Goal: Information Seeking & Learning: Find specific fact

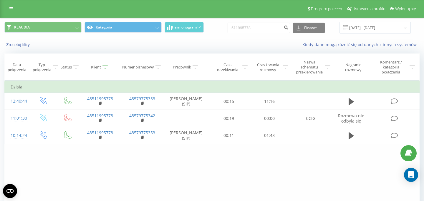
click at [266, 26] on input "511995778" at bounding box center [258, 28] width 62 height 11
type input "600485211"
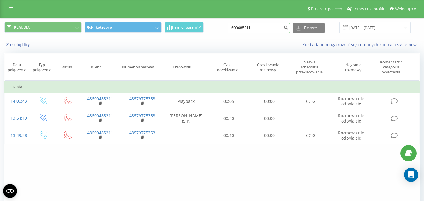
click at [262, 28] on input "600485211" at bounding box center [258, 28] width 62 height 11
paste input "116919"
type input "601169191"
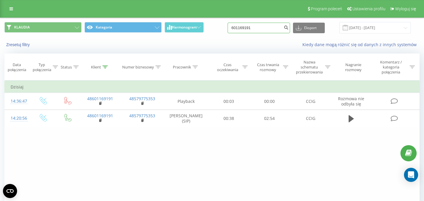
click at [267, 30] on input "601169191" at bounding box center [258, 28] width 62 height 11
paste input "513108329"
type input "513108329"
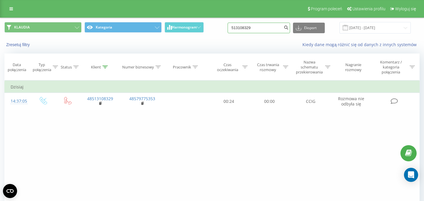
click at [271, 29] on input "513108329" at bounding box center [258, 28] width 62 height 11
paste input "601169191"
type input "601169191"
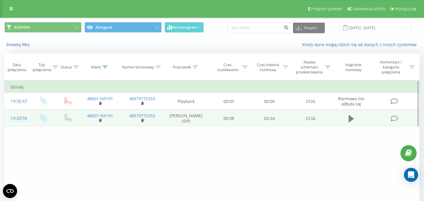
click at [353, 123] on icon at bounding box center [350, 119] width 5 height 8
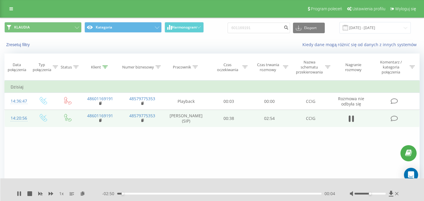
click at [48, 193] on div "1 x" at bounding box center [59, 194] width 85 height 6
click at [51, 194] on icon at bounding box center [51, 194] width 5 height 5
click at [239, 194] on div "01:06" at bounding box center [219, 194] width 204 height 2
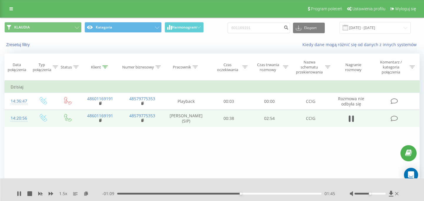
click at [260, 194] on div "01:45" at bounding box center [219, 194] width 204 height 2
click at [279, 194] on div "02:06" at bounding box center [219, 194] width 204 height 2
click at [289, 194] on div "02:20" at bounding box center [219, 194] width 204 height 2
drag, startPoint x: 299, startPoint y: 194, endPoint x: 307, endPoint y: 194, distance: 8.2
click at [299, 194] on div "02:28" at bounding box center [219, 194] width 204 height 2
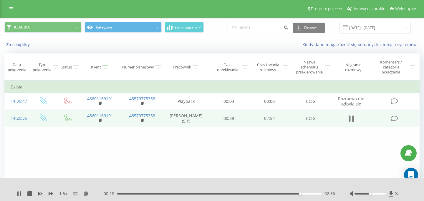
click at [352, 120] on icon at bounding box center [353, 119] width 2 height 6
click at [265, 31] on input "601169191" at bounding box center [258, 28] width 62 height 11
paste input "513108329"
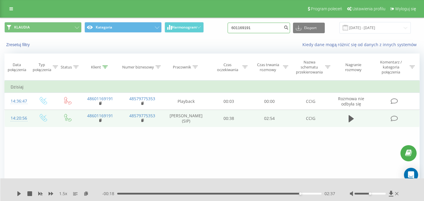
type input "513108329"
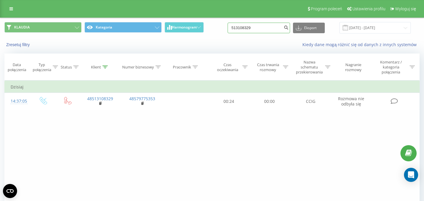
click at [269, 28] on input "513108329" at bounding box center [258, 28] width 62 height 11
paste input "605762253"
type input "605762253"
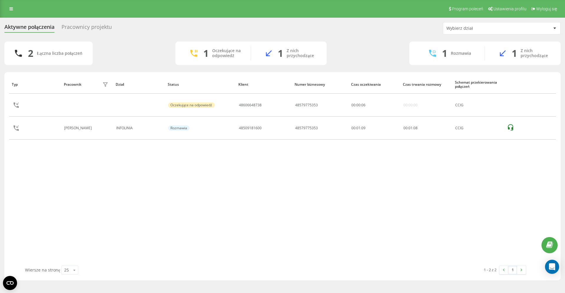
click at [91, 25] on div "Pracownicy projektu" at bounding box center [86, 28] width 50 height 9
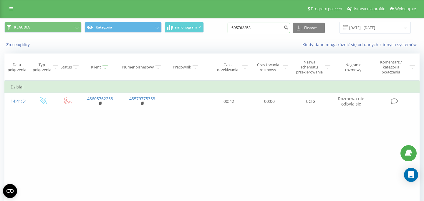
click at [261, 29] on input "605762253" at bounding box center [258, 28] width 62 height 11
paste input "888561795"
type input "888561795"
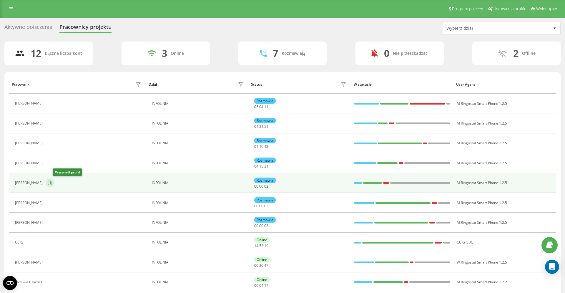
click at [52, 184] on icon at bounding box center [50, 182] width 5 height 5
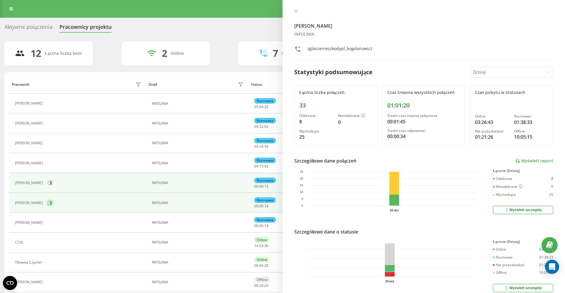
click at [52, 202] on icon at bounding box center [50, 202] width 5 height 5
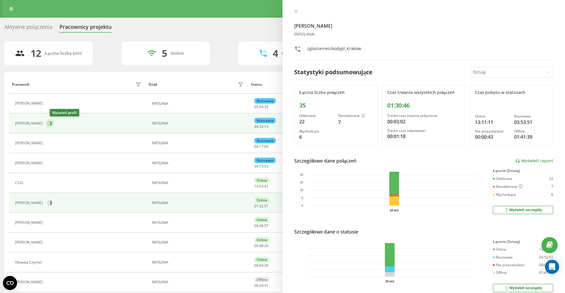
click at [52, 123] on icon at bounding box center [50, 123] width 5 height 5
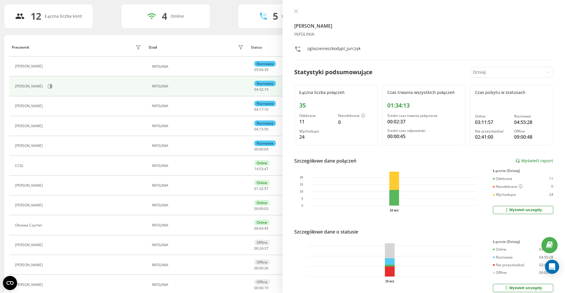
scroll to position [42, 0]
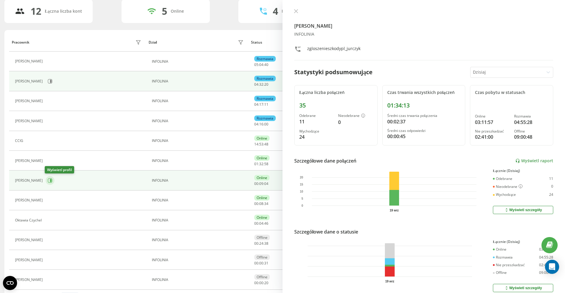
click at [50, 179] on icon at bounding box center [50, 180] width 1 height 3
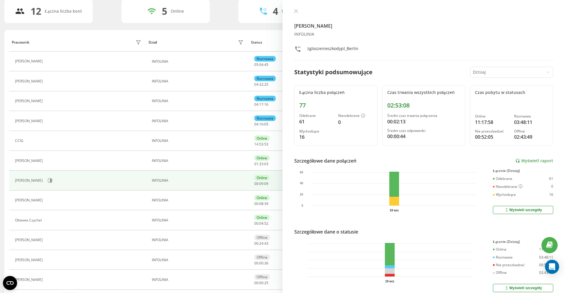
scroll to position [61, 0]
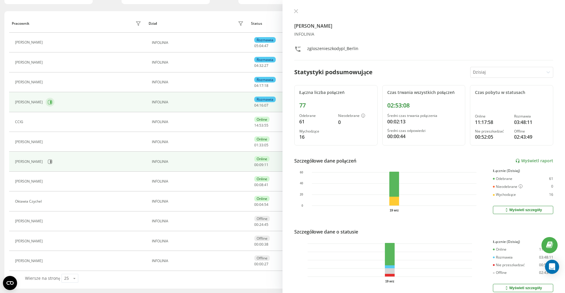
click at [50, 101] on icon at bounding box center [50, 102] width 1 height 3
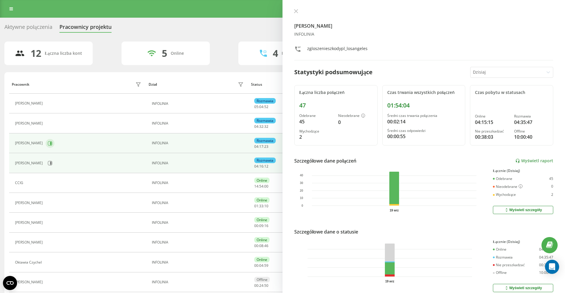
click at [52, 142] on icon at bounding box center [50, 143] width 5 height 5
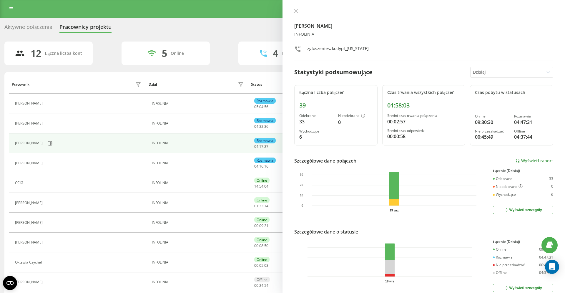
click at [32, 24] on div "Aktywne połączenia" at bounding box center [28, 28] width 48 height 9
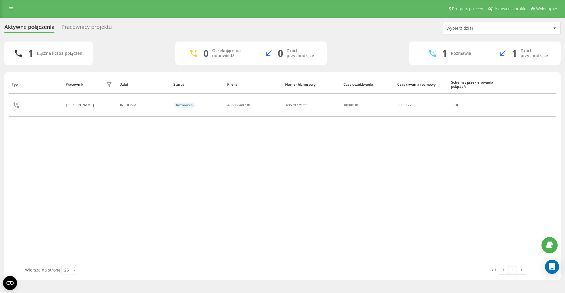
click at [152, 147] on div "Typ Pracownik filtra Dział Status Klient Numer biznesowy Czas oczekiwania Czas …" at bounding box center [282, 170] width 547 height 190
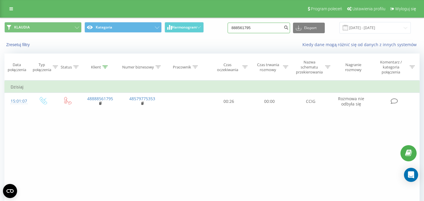
click at [269, 28] on input "888561795" at bounding box center [258, 28] width 62 height 11
click at [274, 50] on div "Zresetuj filtry Kiedy dane mogą różnić się od danych z innych systemów" at bounding box center [211, 45] width 423 height 14
click at [279, 29] on input "888561795" at bounding box center [258, 28] width 62 height 11
paste input "698670663"
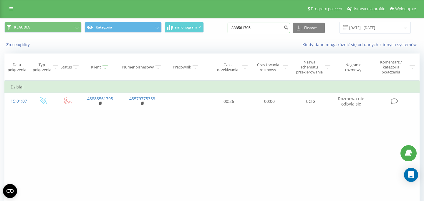
type input "698670663"
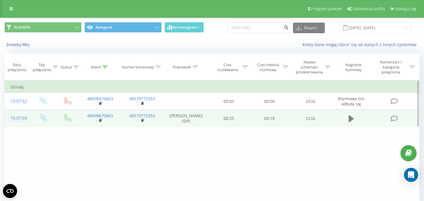
click at [351, 116] on icon at bounding box center [350, 119] width 5 height 8
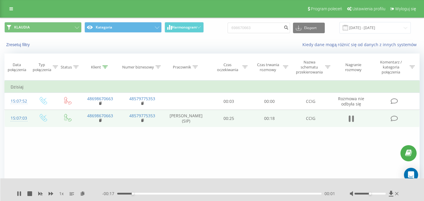
click at [352, 120] on icon at bounding box center [350, 119] width 5 height 8
click at [292, 149] on div "Filtruj według warunków Jest równe Wprowadź wartość Anuluj OK Filtruj według wa…" at bounding box center [211, 147] width 415 height 132
click at [271, 30] on input "698670663" at bounding box center [258, 28] width 62 height 11
paste input "07 987 336"
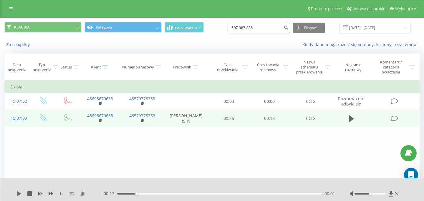
type input "607 987 336"
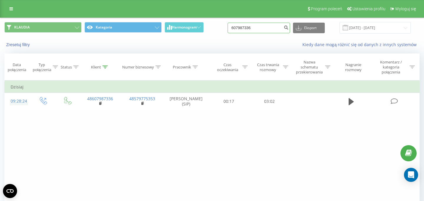
click at [264, 33] on input "607987336" at bounding box center [258, 28] width 62 height 11
paste input "48574881733"
type input "48574881733"
click at [272, 27] on input "48574881733" at bounding box center [258, 28] width 62 height 11
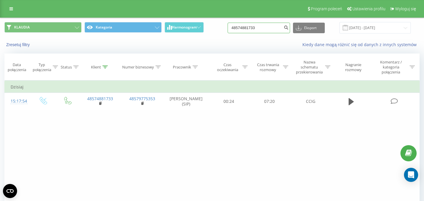
click at [272, 27] on input "48574881733" at bounding box center [258, 28] width 62 height 11
paste input "08286594"
type input "48508286594"
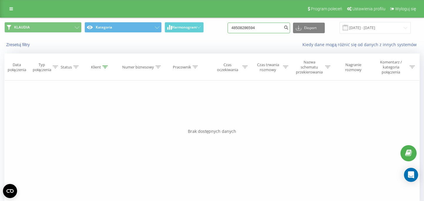
click at [265, 29] on input "48508286594" at bounding box center [258, 28] width 62 height 11
paste input "504451897"
type input "504451897"
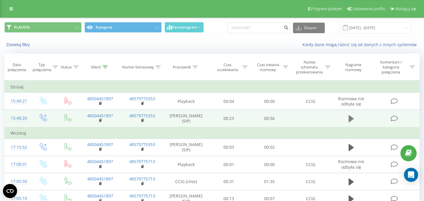
click at [349, 119] on icon at bounding box center [350, 118] width 5 height 7
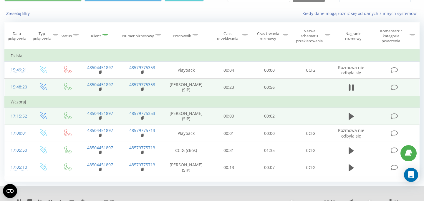
scroll to position [57, 0]
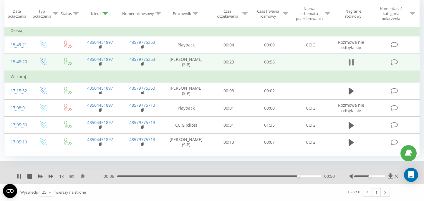
click at [348, 64] on icon at bounding box center [349, 62] width 2 height 6
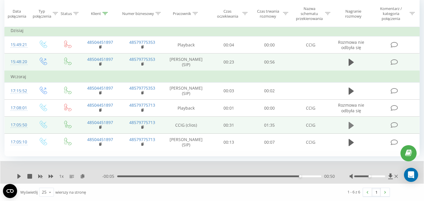
click at [350, 124] on icon at bounding box center [350, 125] width 5 height 7
click at [349, 124] on icon at bounding box center [349, 125] width 2 height 6
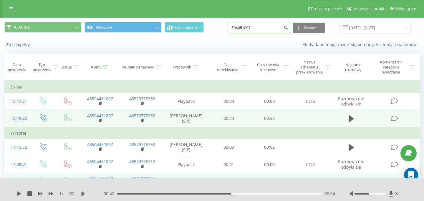
click at [268, 28] on input "504451897" at bounding box center [258, 28] width 62 height 11
paste input "48570010461"
type input "48570010461"
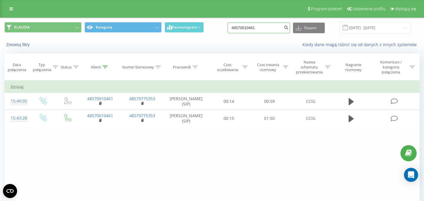
click at [265, 29] on input "48570010461" at bounding box center [258, 28] width 62 height 11
paste input "664369966"
type input "664369966"
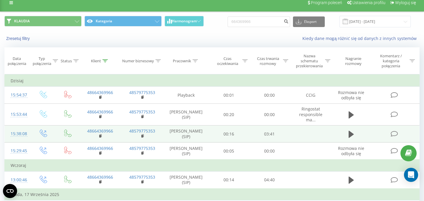
scroll to position [4, 0]
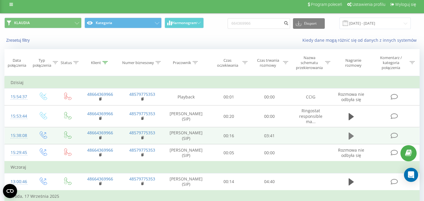
click at [349, 137] on icon at bounding box center [350, 135] width 5 height 7
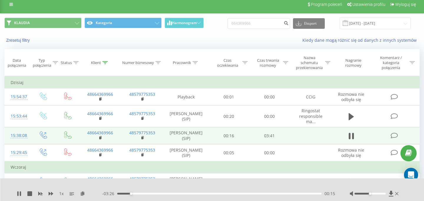
click at [283, 193] on div "00:15" at bounding box center [219, 194] width 204 height 2
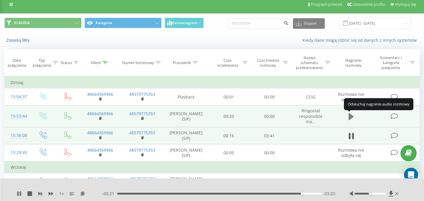
click at [349, 119] on icon at bounding box center [350, 116] width 5 height 7
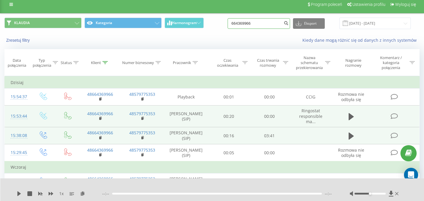
click at [271, 27] on input "664369966" at bounding box center [258, 23] width 62 height 11
paste input "95438714"
type input "695438714"
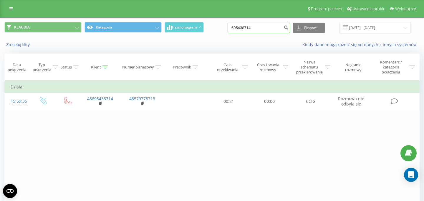
click at [265, 30] on input "695438714" at bounding box center [258, 28] width 62 height 11
click at [244, 29] on input at bounding box center [258, 28] width 62 height 11
paste input "48607066903"
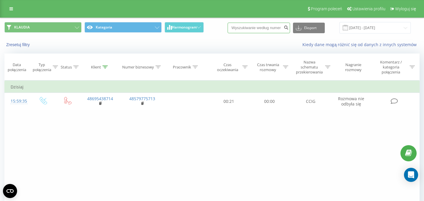
type input "48607066903"
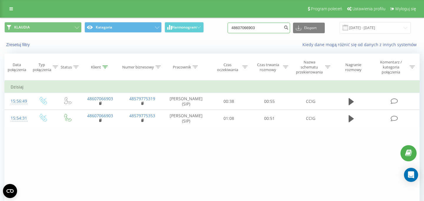
click at [268, 30] on input "48607066903" at bounding box center [258, 28] width 62 height 11
paste input "728342434"
type input "728342434"
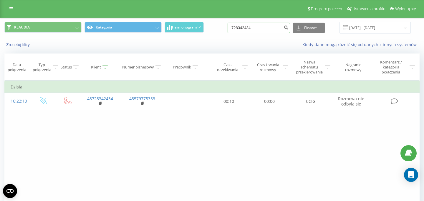
click at [267, 29] on input "728342434" at bounding box center [258, 28] width 62 height 11
paste input "728342434"
type input "728342434"
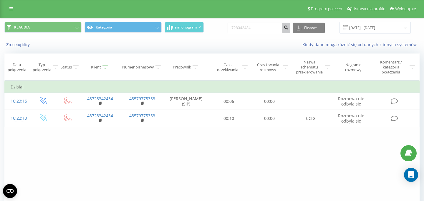
click at [288, 28] on icon "submit" at bounding box center [285, 27] width 5 height 4
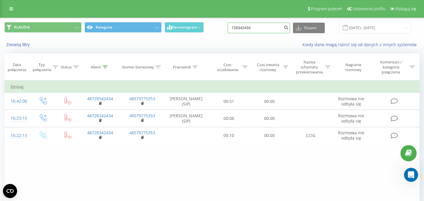
click at [268, 30] on input "728342434" at bounding box center [258, 28] width 62 height 11
paste input "48600485211"
type input "48600485211"
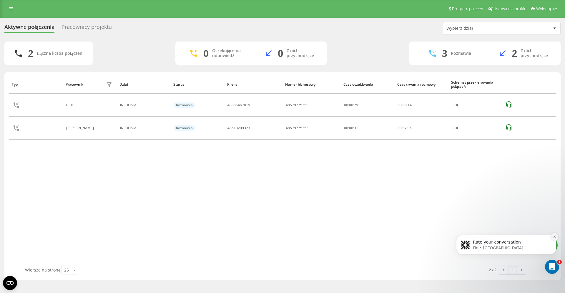
click at [556, 237] on button "Dismiss notification" at bounding box center [555, 237] width 8 height 8
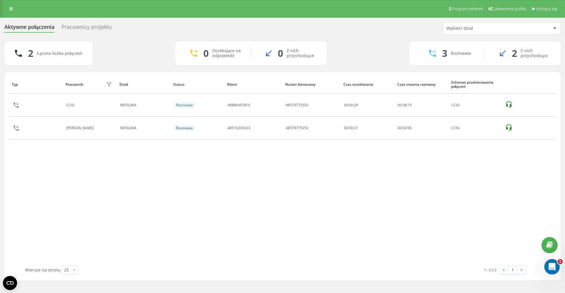
click at [548, 263] on div "Otwórz komunikator Intercom" at bounding box center [550, 265] width 19 height 19
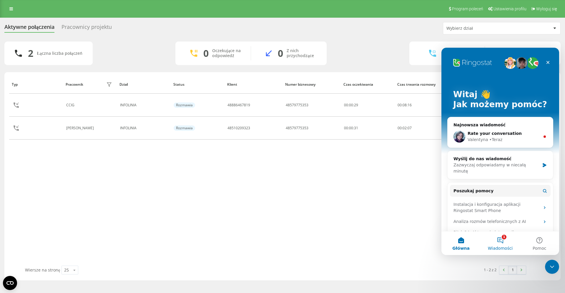
click at [506, 242] on button "1 Wiadomości" at bounding box center [500, 243] width 39 height 24
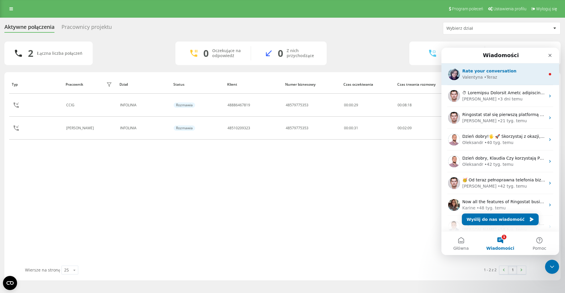
click at [521, 77] on div "Valentyna • Teraz" at bounding box center [503, 77] width 83 height 6
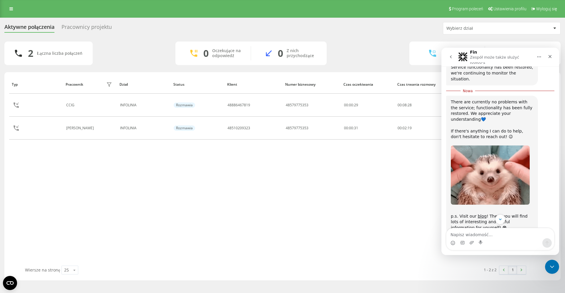
scroll to position [381, 0]
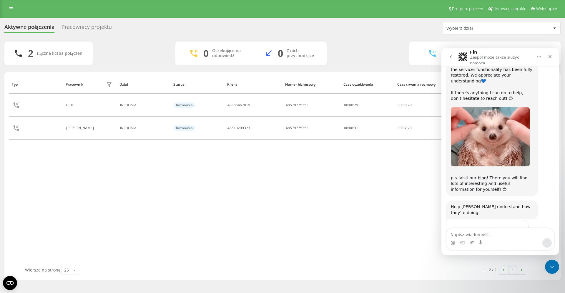
click at [542, 54] on button "Główna" at bounding box center [538, 56] width 11 height 11
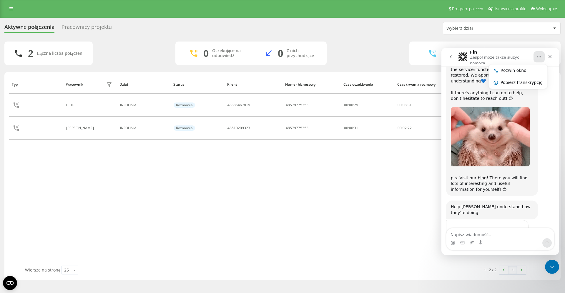
click at [447, 58] on button "go back" at bounding box center [450, 56] width 11 height 11
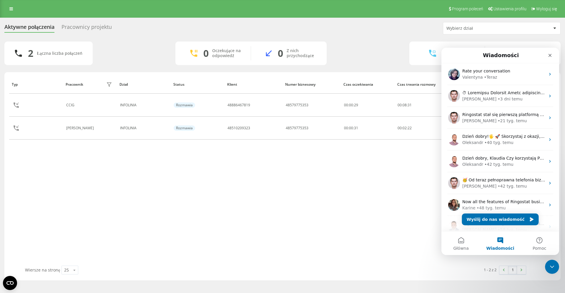
scroll to position [0, 0]
click at [543, 244] on button "Pomoc" at bounding box center [539, 243] width 39 height 24
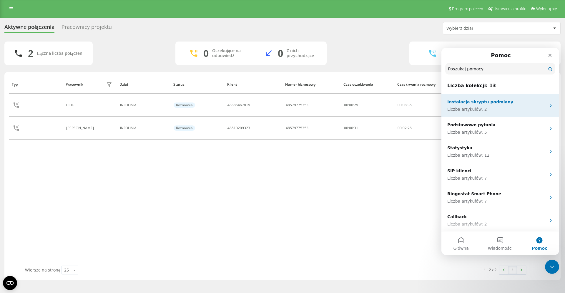
click at [512, 107] on p "Liczba artykułów: 2" at bounding box center [496, 109] width 99 height 6
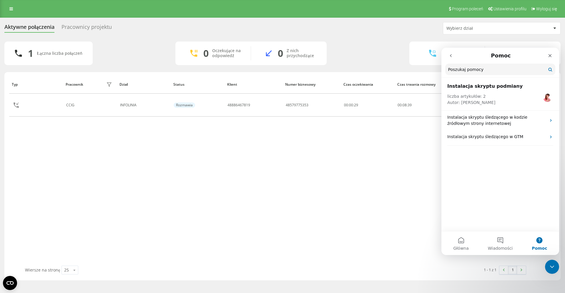
click at [448, 56] on button "go back" at bounding box center [450, 55] width 11 height 11
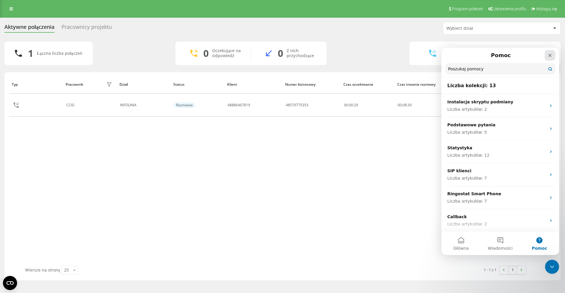
click at [553, 55] on div "Zamknij" at bounding box center [550, 55] width 11 height 11
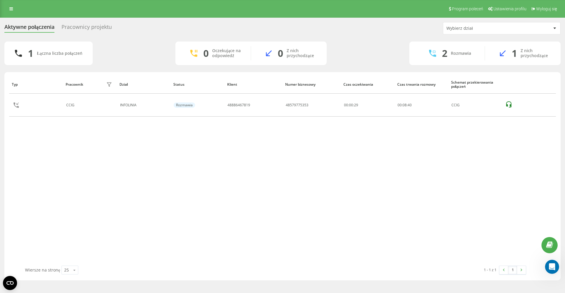
click at [423, 160] on div "Typ Pracownik filtra Dział Status Klient Numer biznesowy Czas oczekiwania Czas …" at bounding box center [282, 170] width 547 height 190
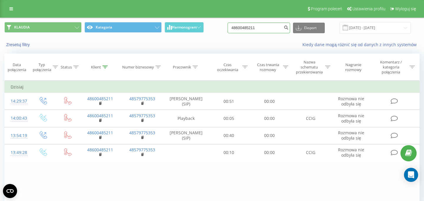
click at [275, 25] on input "48600485211" at bounding box center [258, 28] width 62 height 11
paste input "571042654"
type input "571042654"
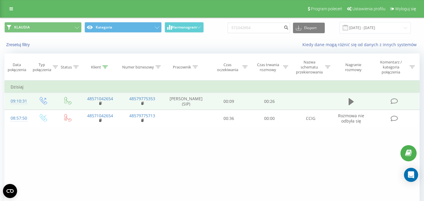
click at [350, 104] on icon at bounding box center [350, 101] width 5 height 7
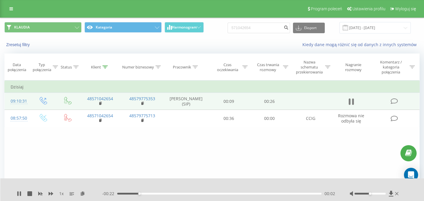
click at [351, 103] on icon at bounding box center [350, 102] width 5 height 8
click at [265, 31] on input "571042654" at bounding box center [258, 28] width 62 height 11
paste input "18429922"
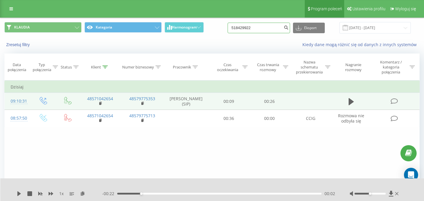
type input "518429922"
